Goal: Obtain resource: Obtain resource

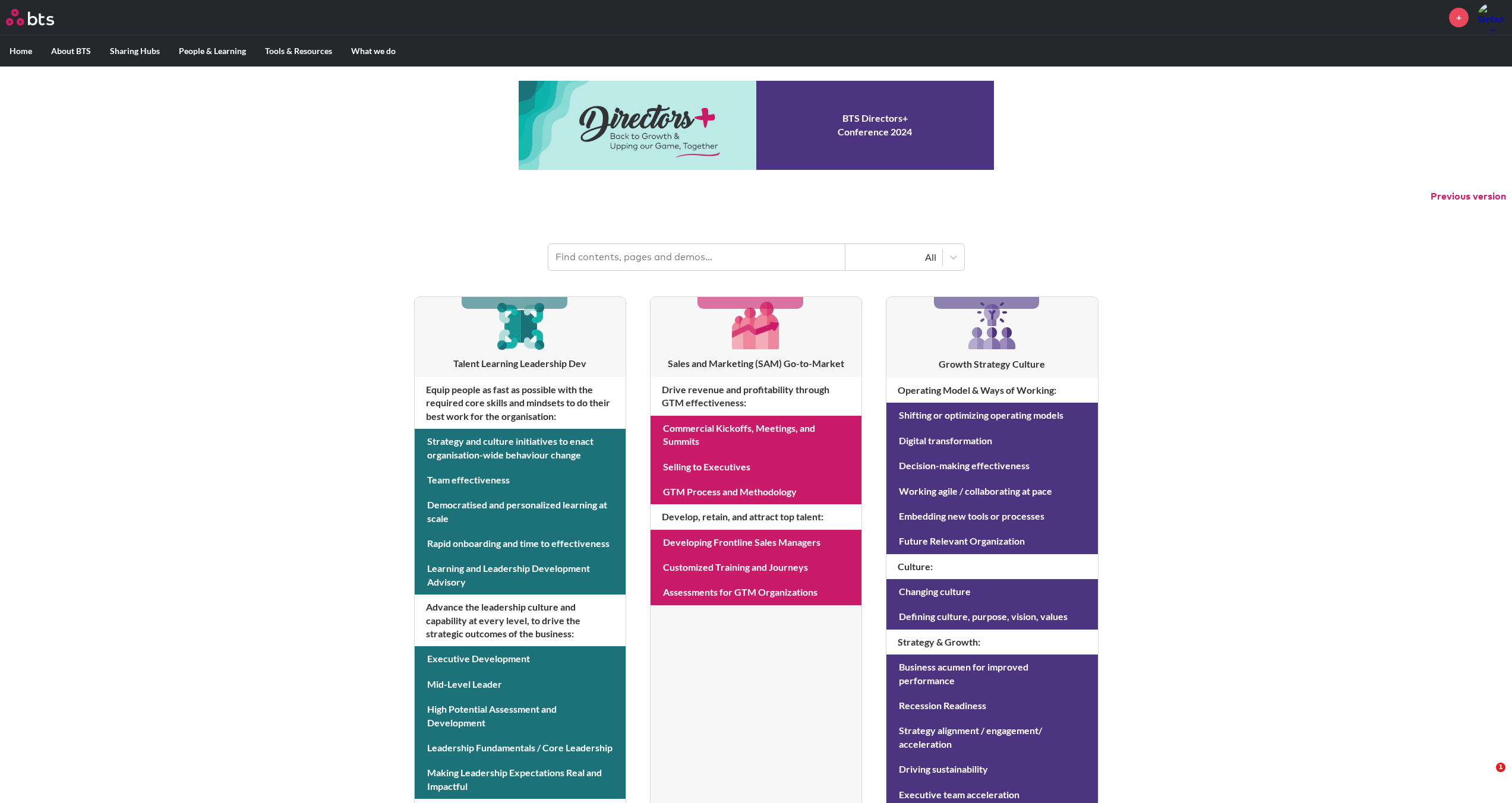
click at [429, 255] on input "text" at bounding box center [696, 257] width 297 height 26
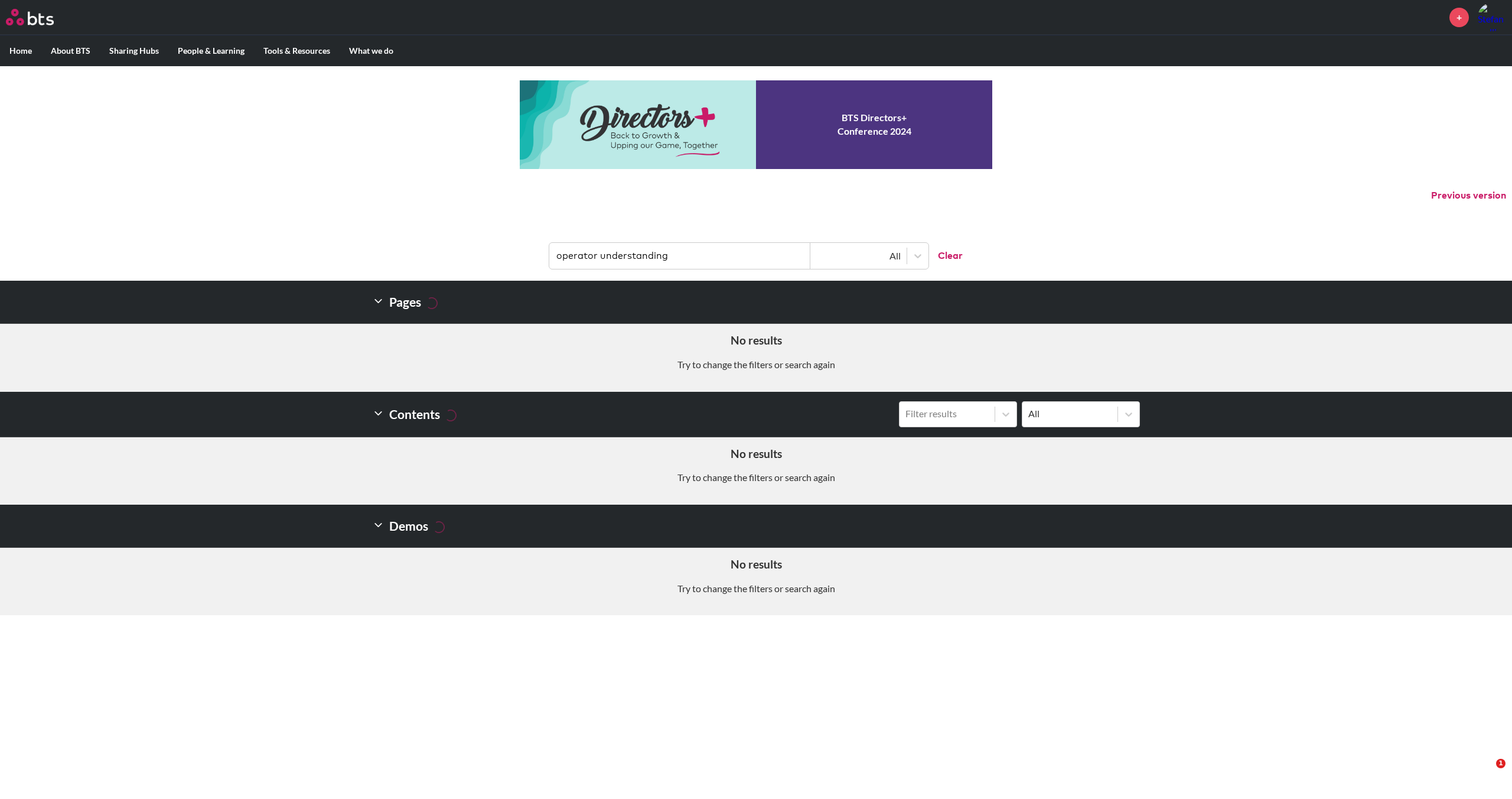
drag, startPoint x: 687, startPoint y: 258, endPoint x: 531, endPoint y: 257, distance: 156.0
click at [427, 256] on header "operator understanding All Clear" at bounding box center [756, 250] width 1512 height 62
type input "winning in business"
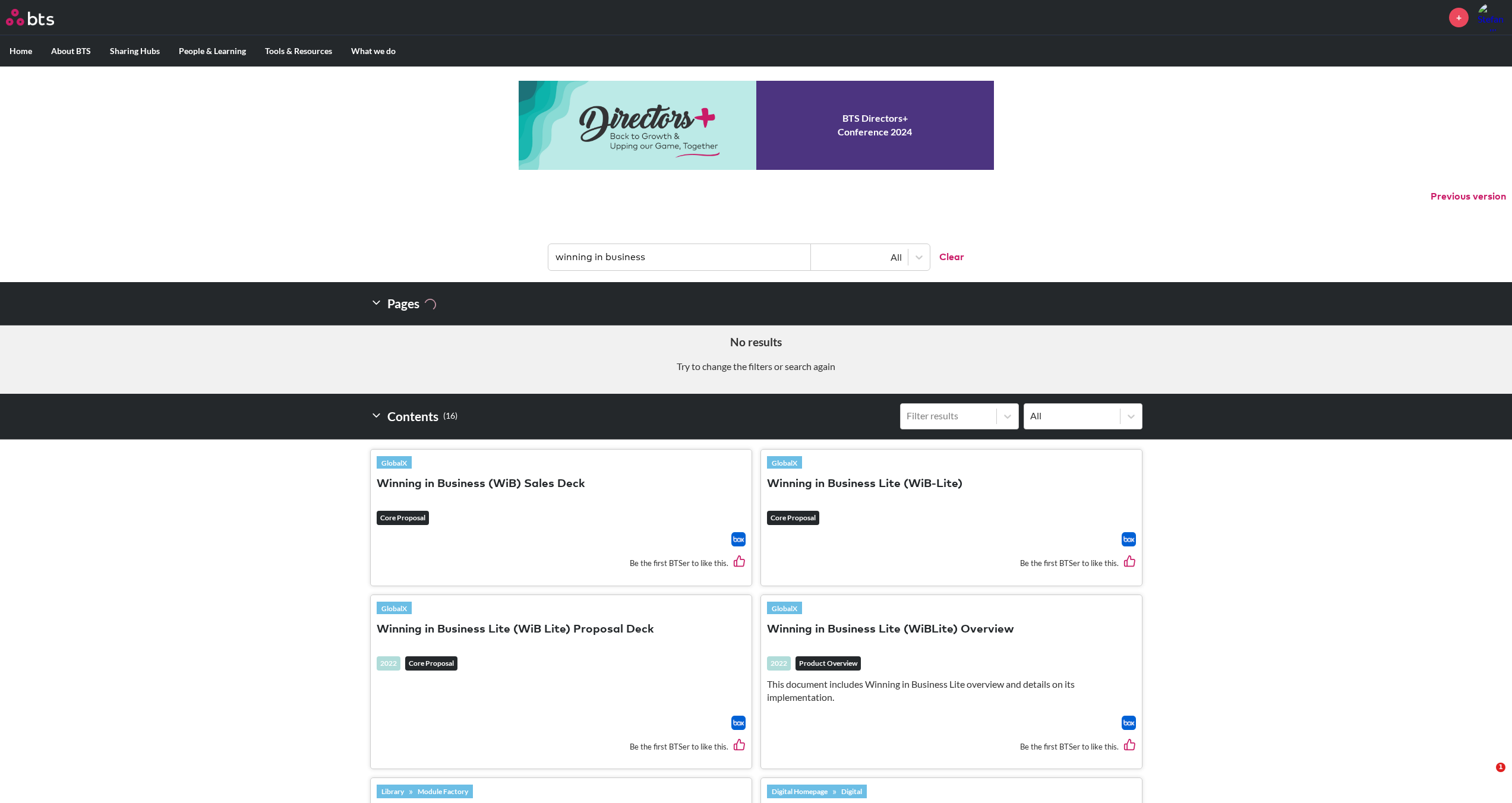
click at [429, 449] on button "Winning in Business Lite (WiB Lite) Proposal Deck" at bounding box center [516, 630] width 278 height 16
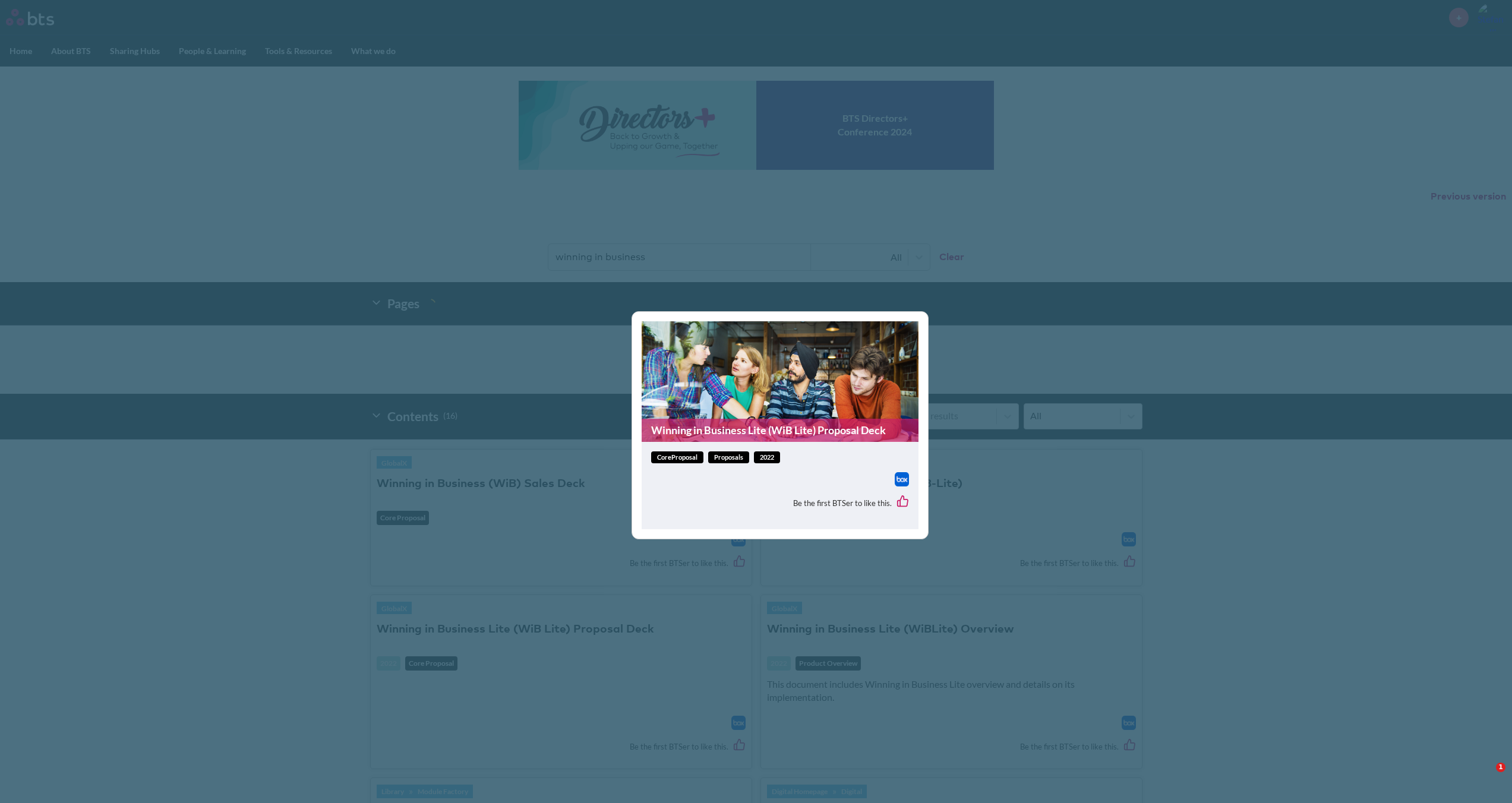
click at [429, 449] on span "coreProposal" at bounding box center [678, 457] width 53 height 12
click at [429, 449] on link "Proposals" at bounding box center [729, 457] width 41 height 12
click at [429, 436] on link "Winning in Business Lite (WiB Lite) Proposal Deck" at bounding box center [780, 430] width 277 height 23
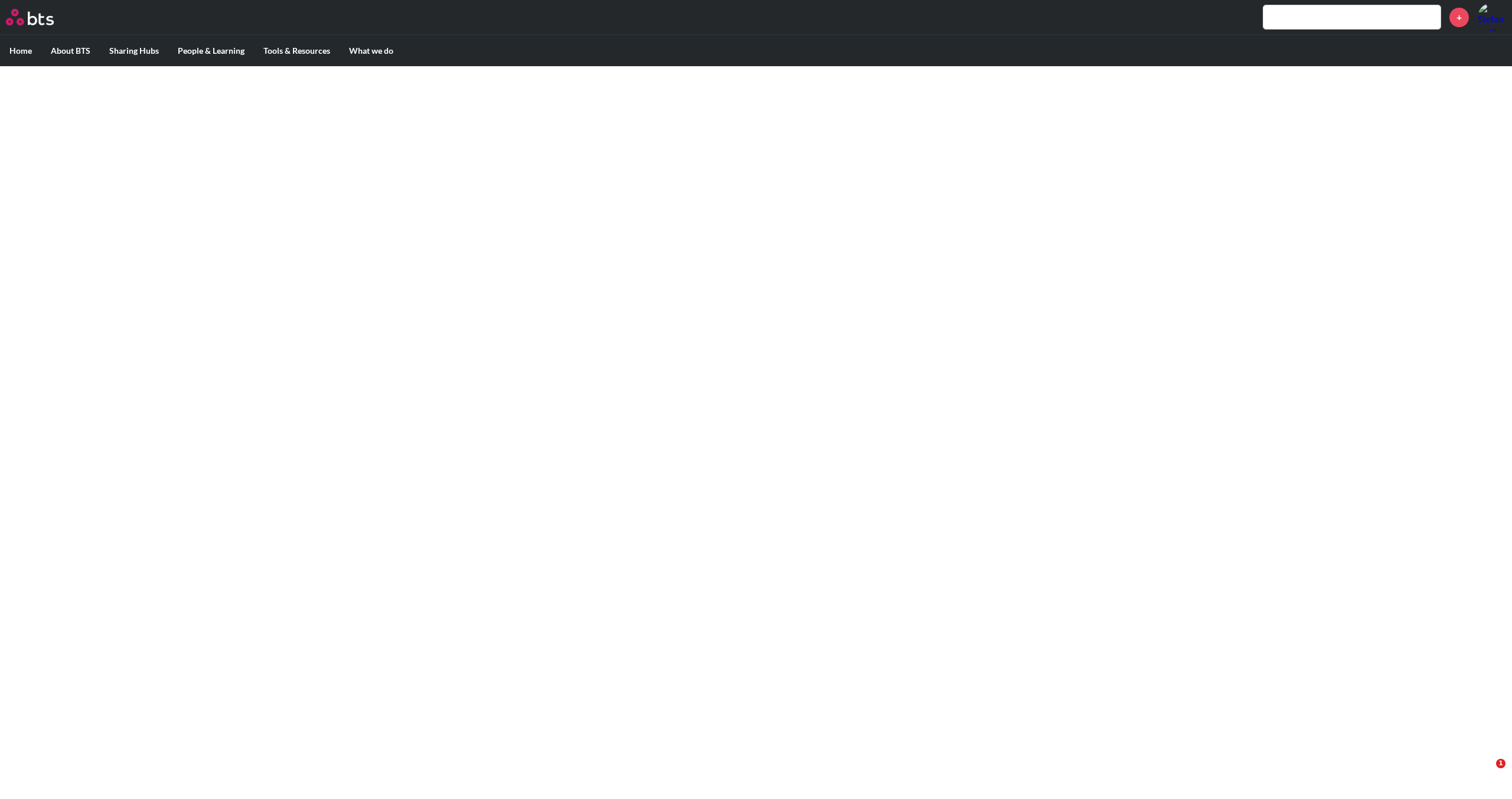
click at [122, 66] on html "MENU + Home About BTS Who we are How we work: Policies, Toolkits and Guidance I…" at bounding box center [756, 33] width 1512 height 66
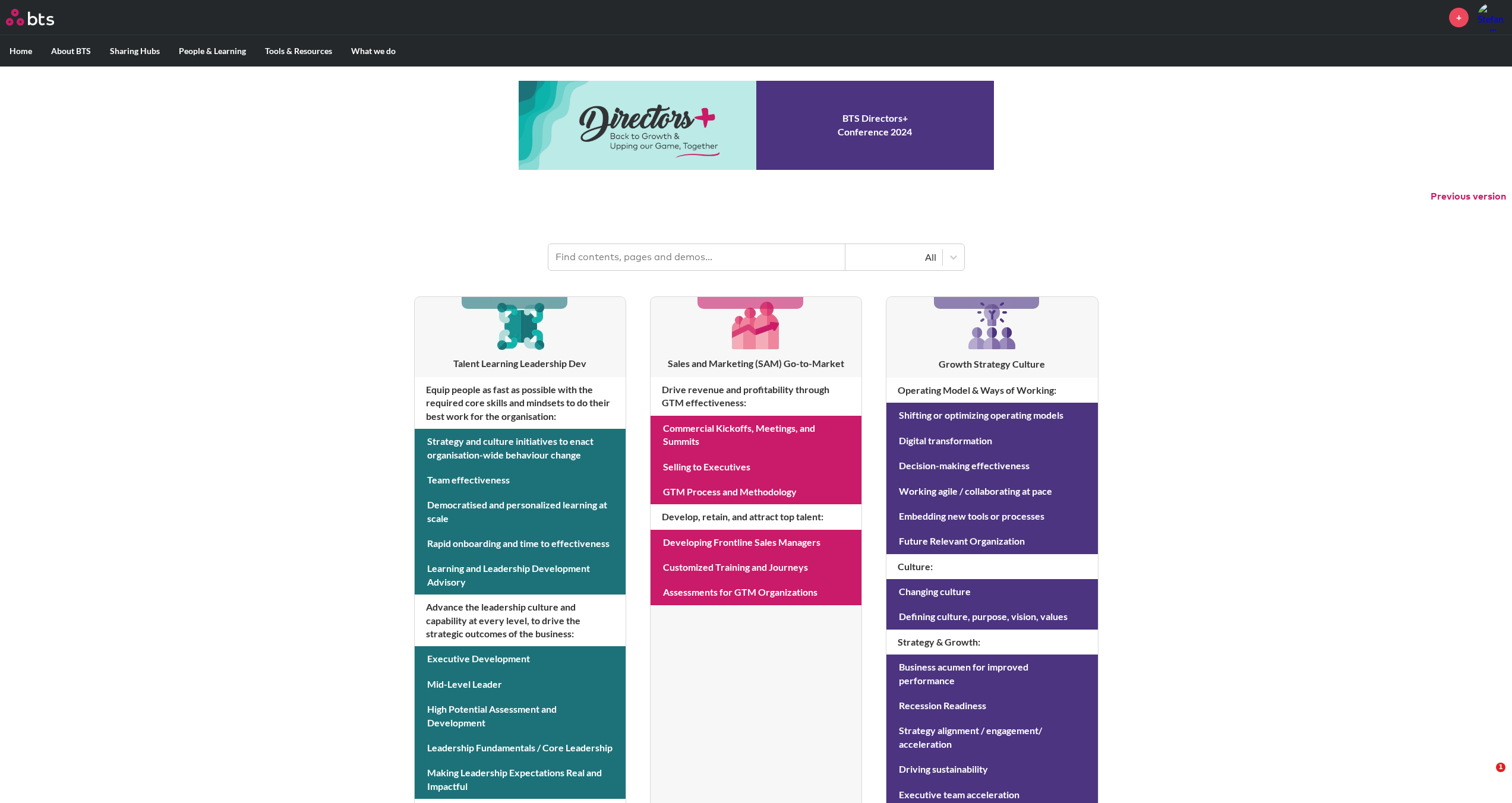
click at [621, 264] on input "text" at bounding box center [696, 257] width 297 height 26
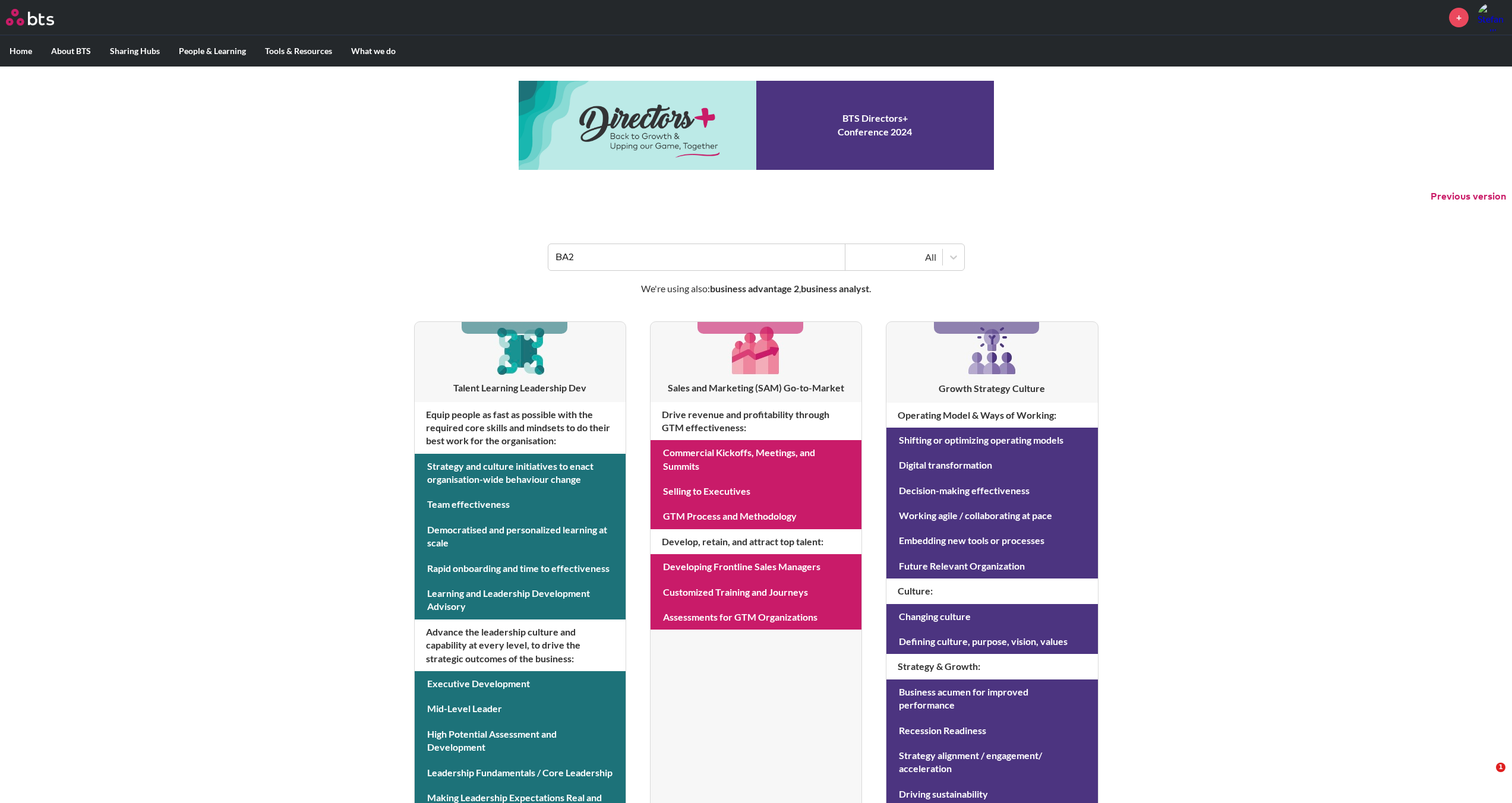
type input "BA2"
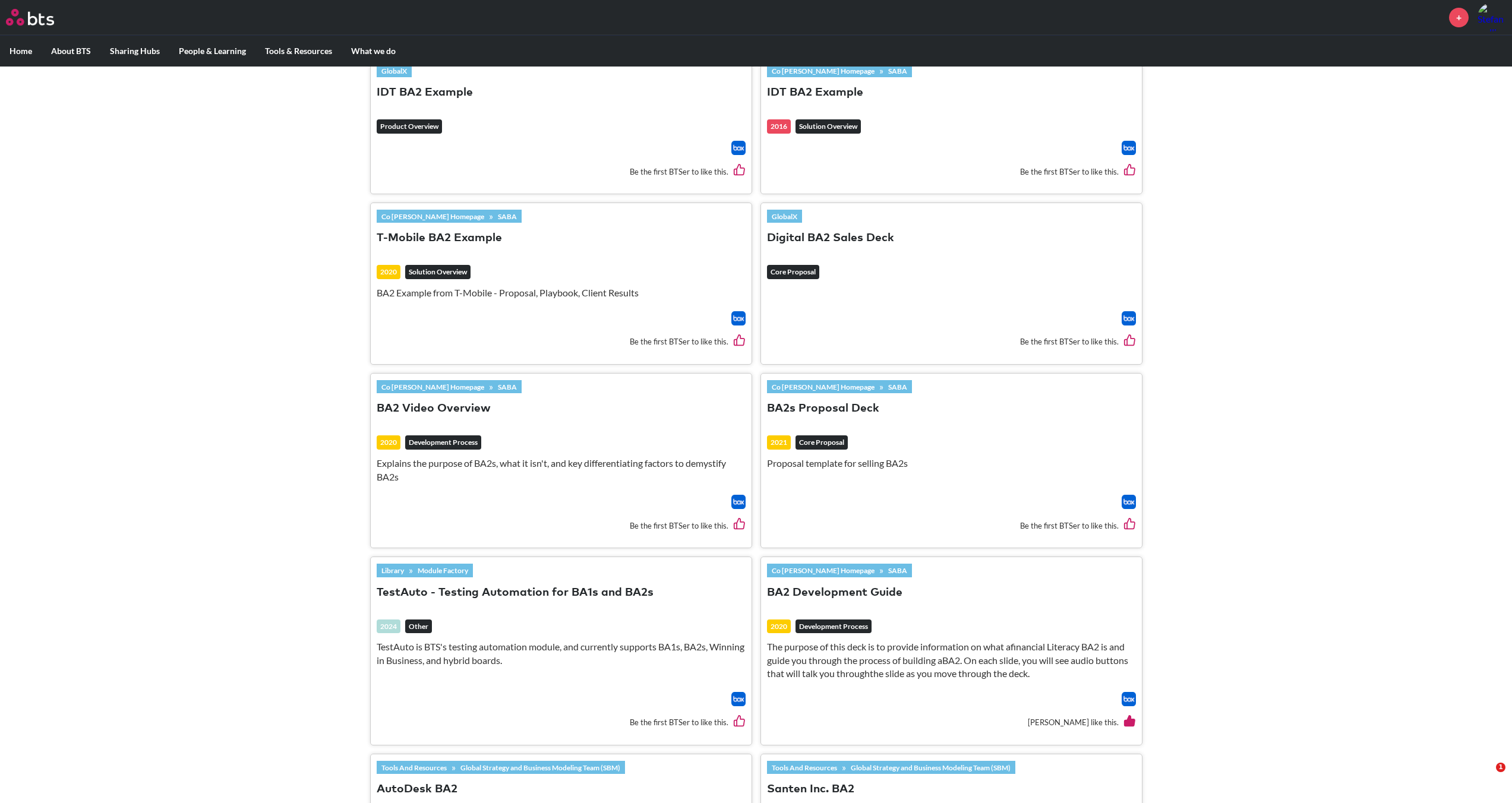
scroll to position [414, 0]
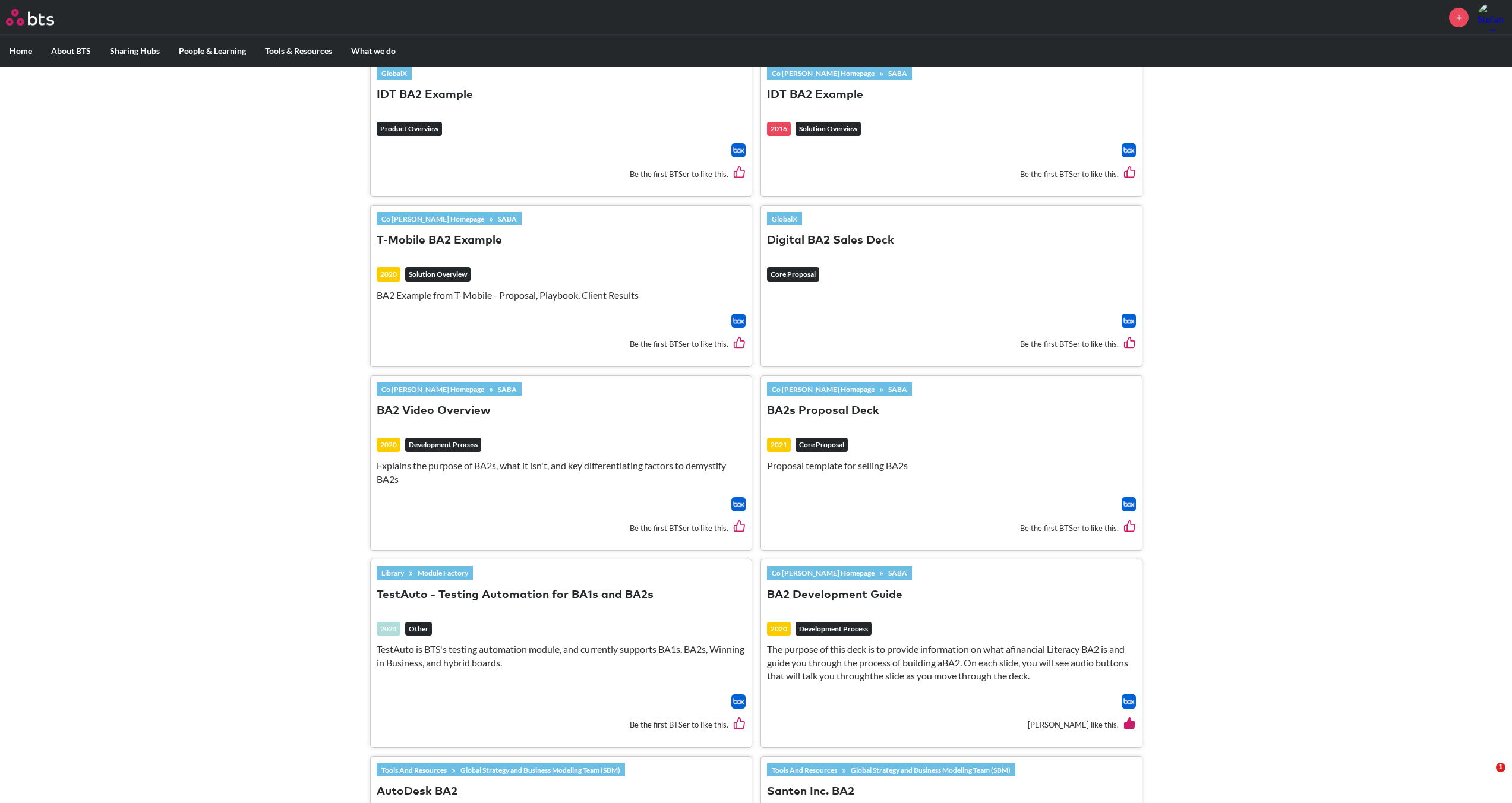
click at [428, 238] on button "T-Mobile BA2 Example" at bounding box center [439, 241] width 126 height 16
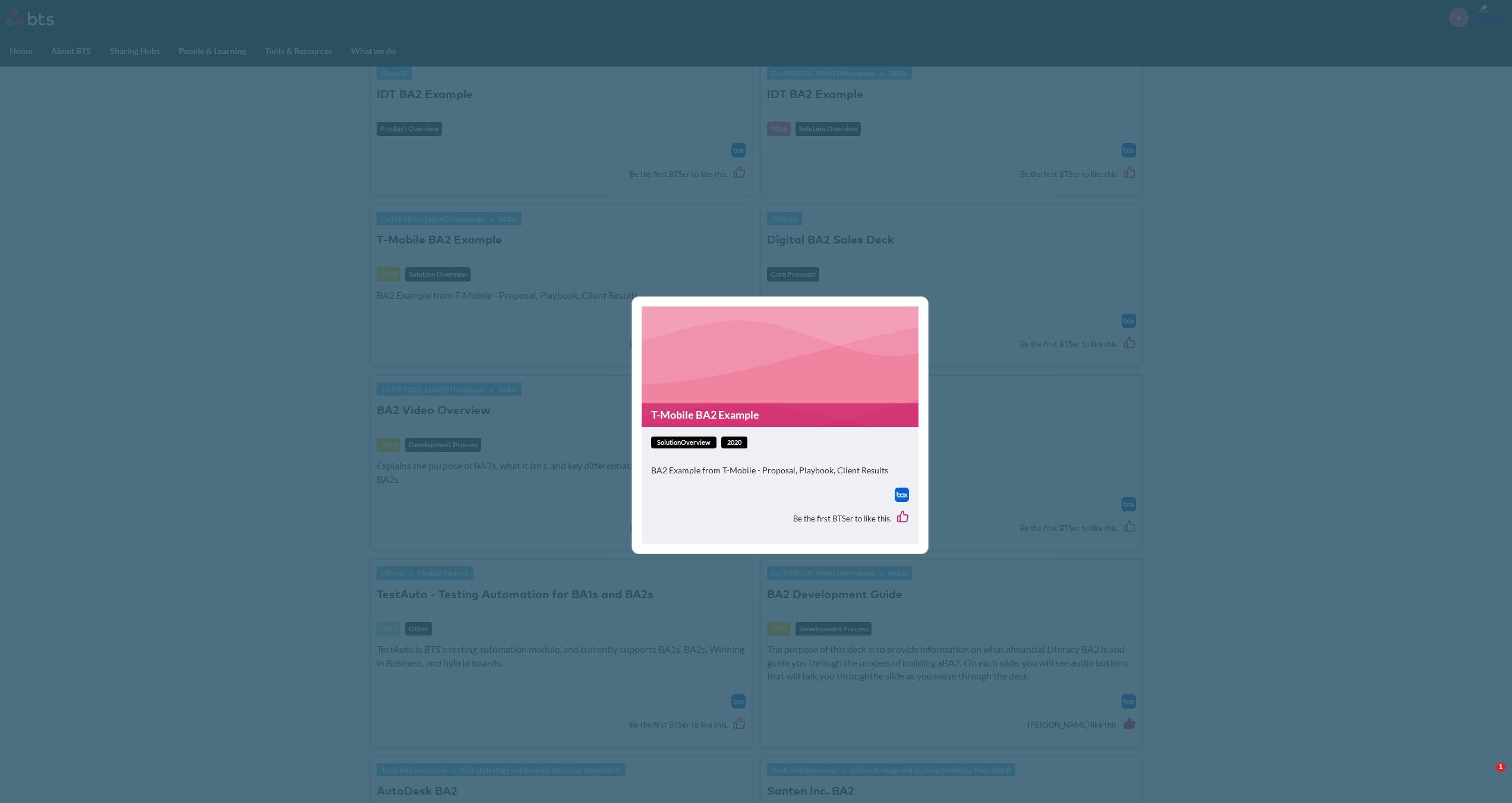
click at [732, 407] on link "T-Mobile BA2 Example" at bounding box center [780, 414] width 277 height 23
